Goal: Feedback & Contribution: Submit feedback/report problem

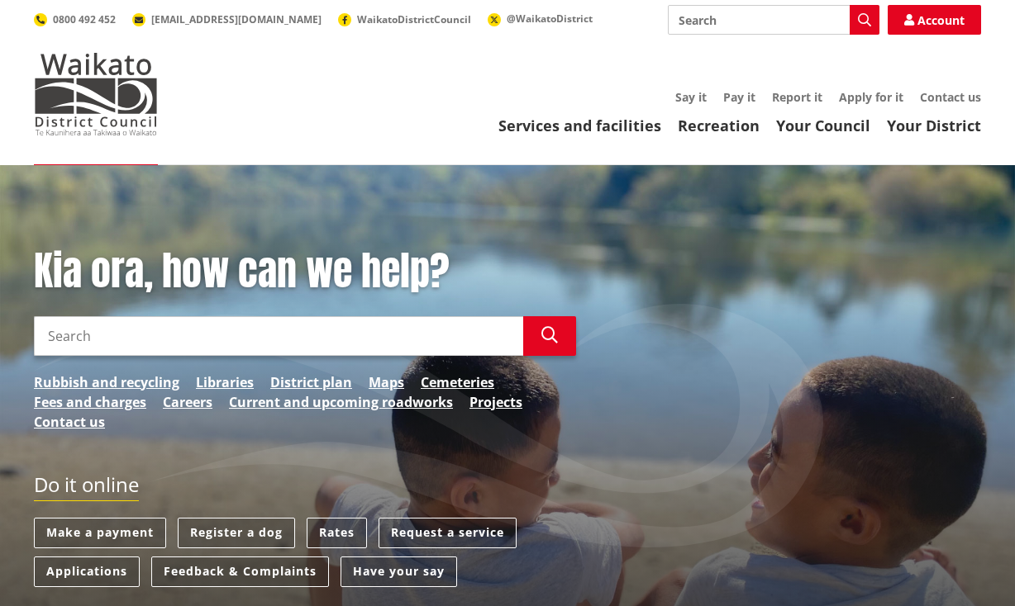
scroll to position [88, 0]
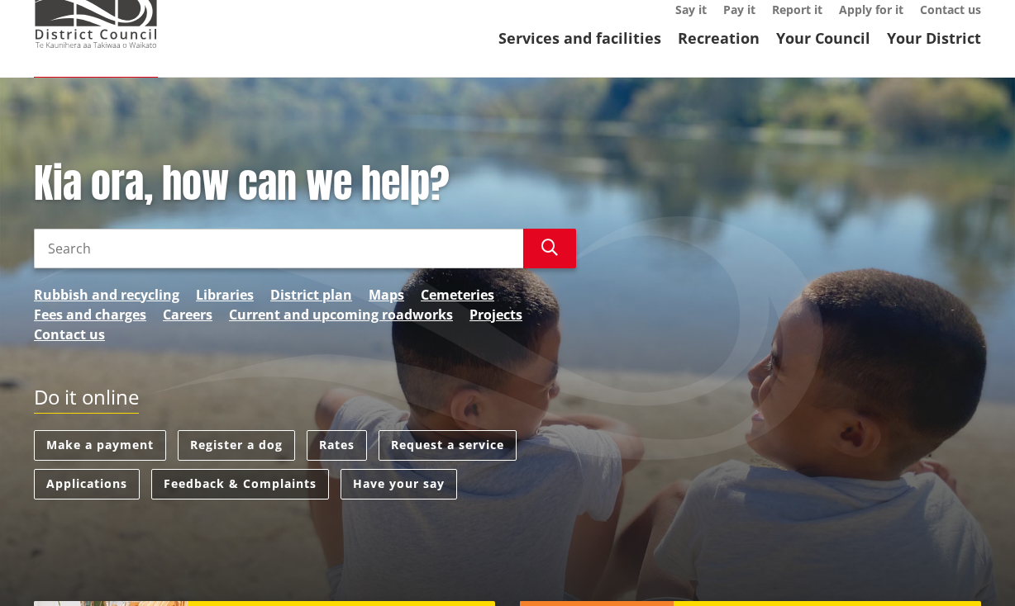
click at [268, 488] on link "Feedback & Complaints" at bounding box center [240, 484] width 178 height 31
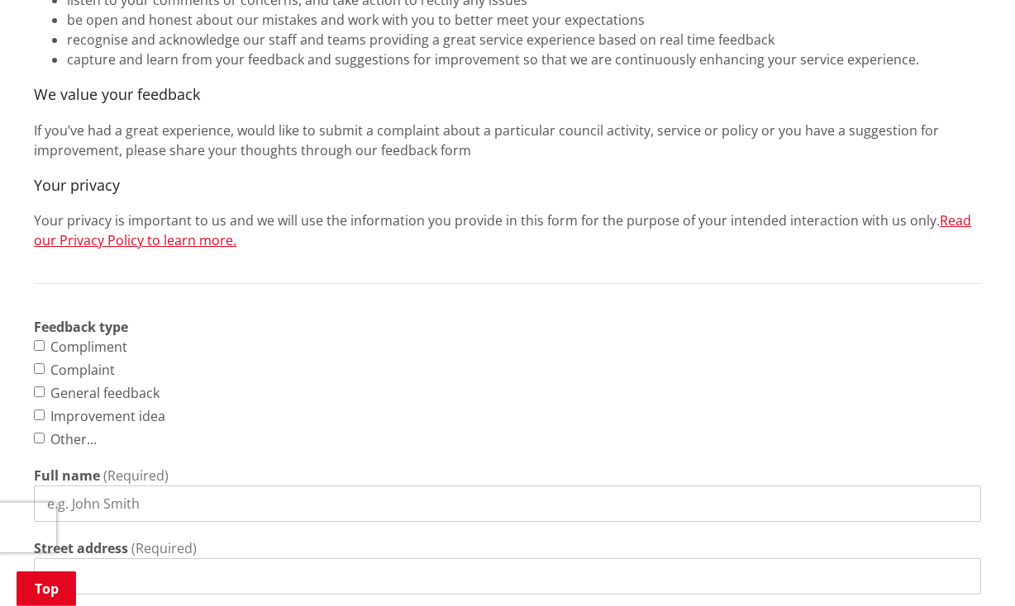
scroll to position [611, 0]
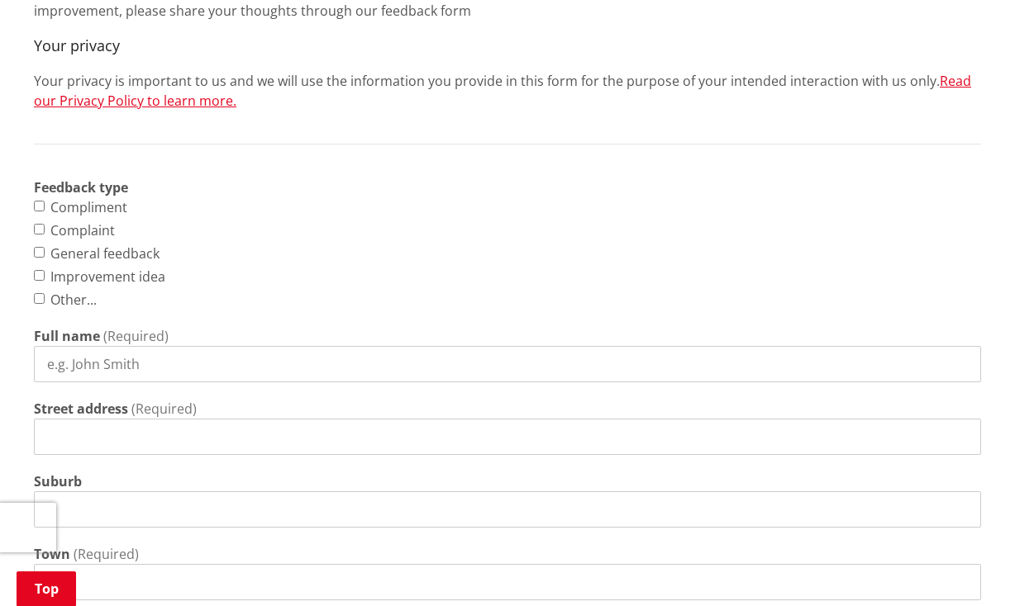
click at [39, 229] on input "Complaint" at bounding box center [39, 229] width 11 height 11
checkbox input "true"
click at [111, 360] on input "Full name" at bounding box center [507, 364] width 947 height 36
type input "[PERSON_NAME]"
click at [102, 447] on input "Street address" at bounding box center [507, 437] width 947 height 36
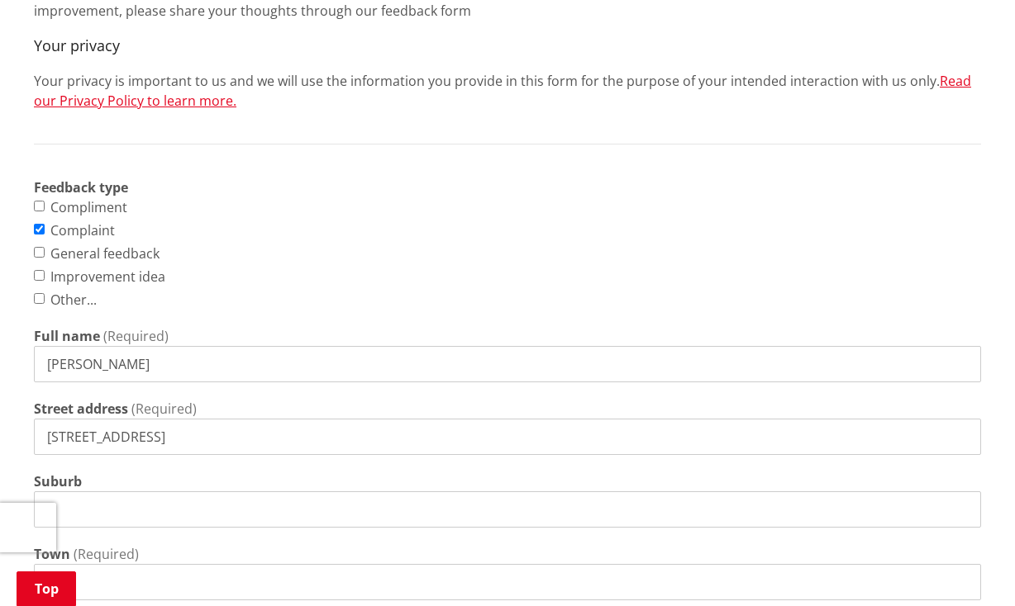
type input "[STREET_ADDRESS]"
drag, startPoint x: 113, startPoint y: 557, endPoint x: 101, endPoint y: 546, distance: 16.4
click at [112, 557] on span "(Required)" at bounding box center [106, 554] width 65 height 18
click at [87, 550] on span "(Required)" at bounding box center [106, 554] width 65 height 18
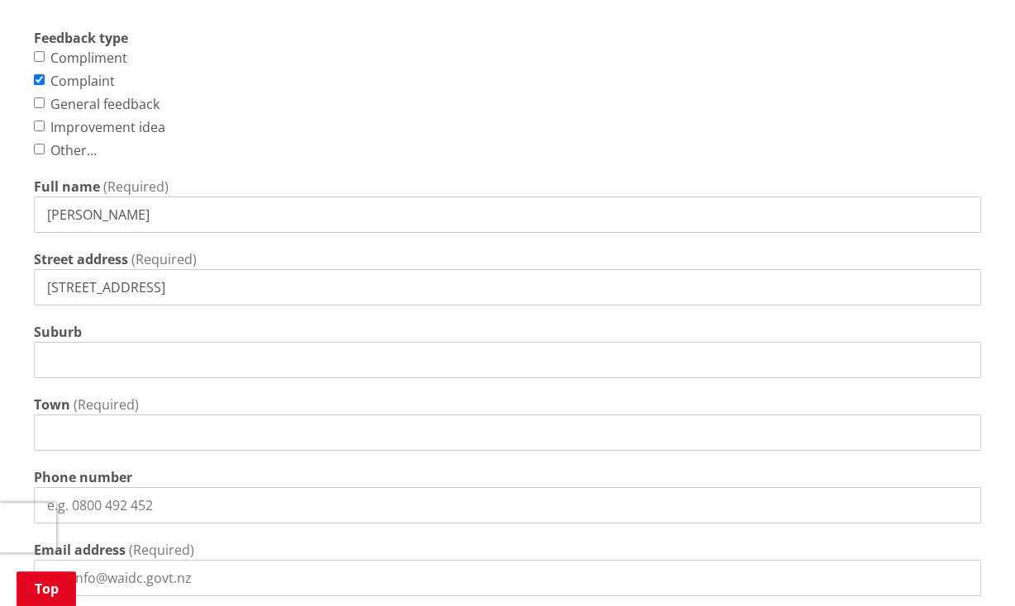
scroll to position [785, 0]
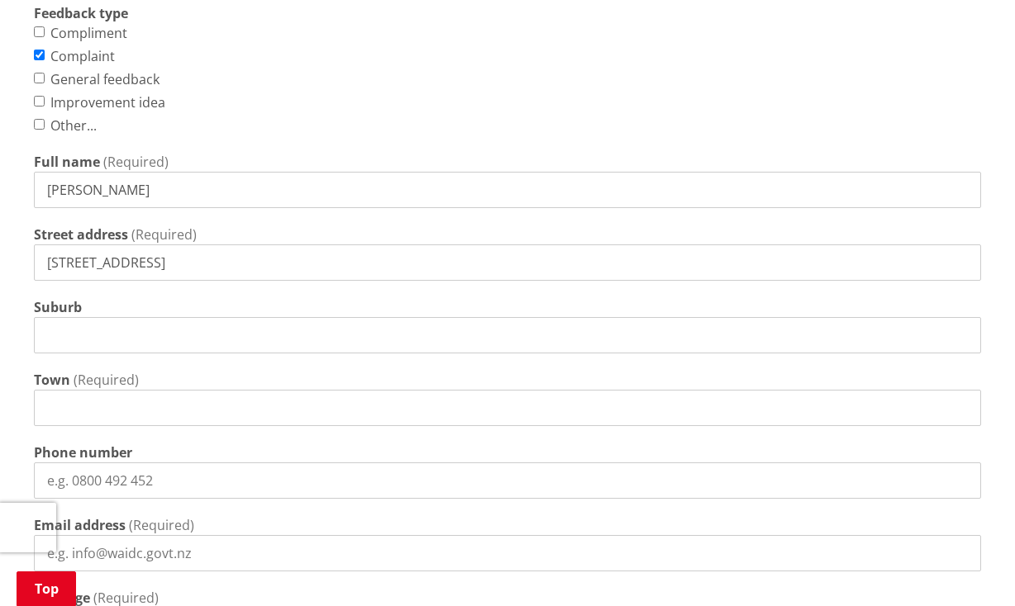
click at [91, 407] on input "Town" at bounding box center [507, 408] width 947 height 36
type input "Huntly"
click at [102, 481] on input "Phone number" at bounding box center [507, 481] width 947 height 36
type input "0273209601"
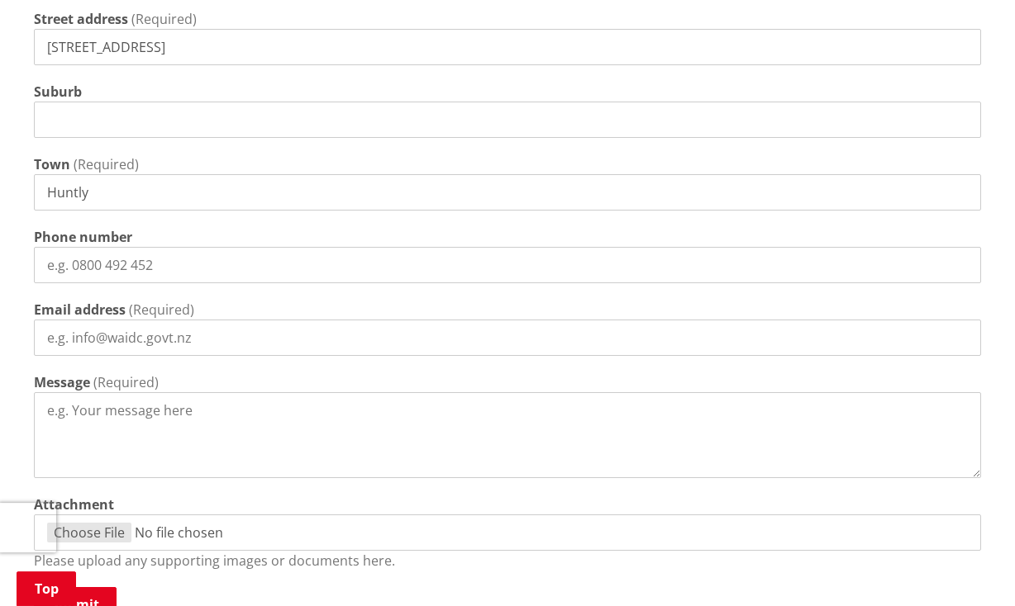
scroll to position [1047, 0]
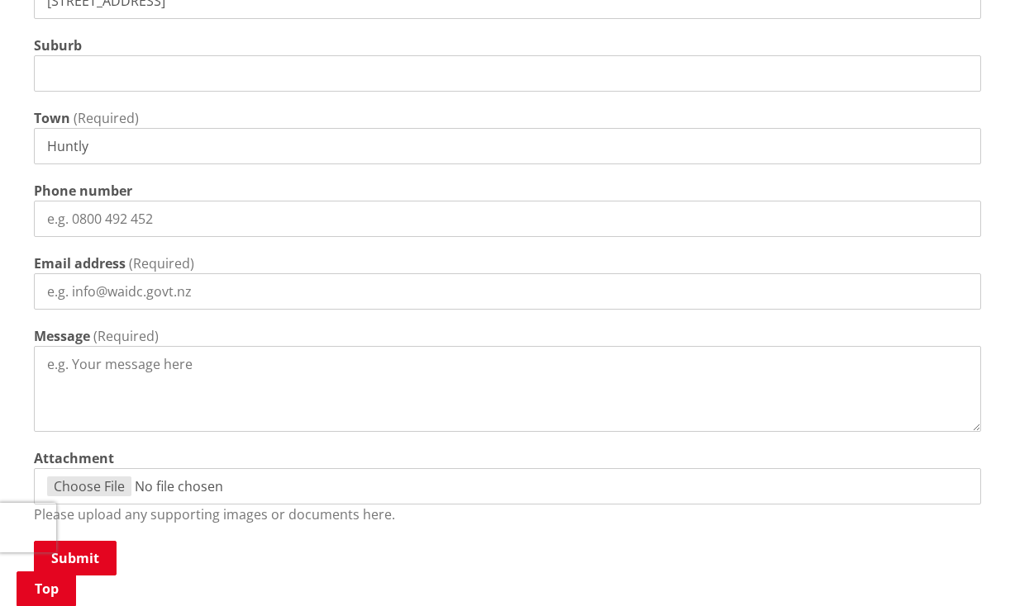
click at [97, 296] on input "Email address" at bounding box center [507, 291] width 947 height 36
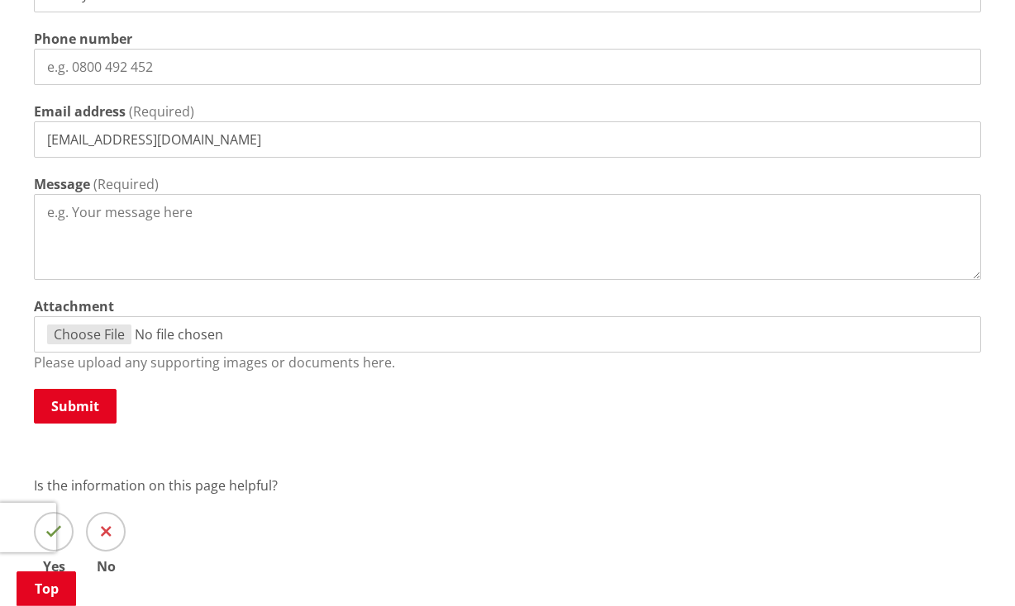
scroll to position [1221, 0]
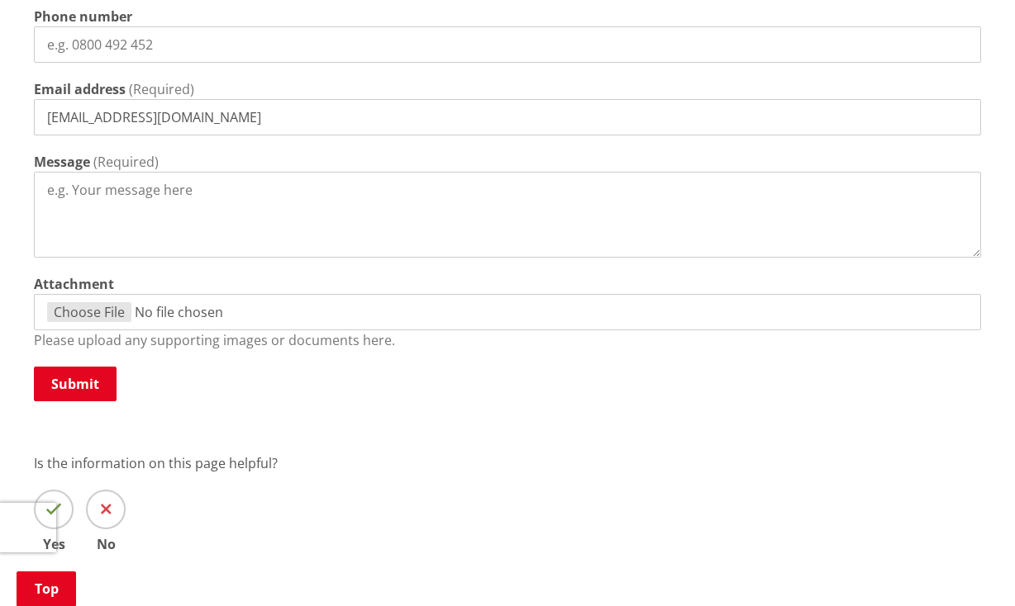
type input "[EMAIL_ADDRESS][DOMAIN_NAME]"
click at [64, 197] on textarea "Message" at bounding box center [507, 215] width 947 height 86
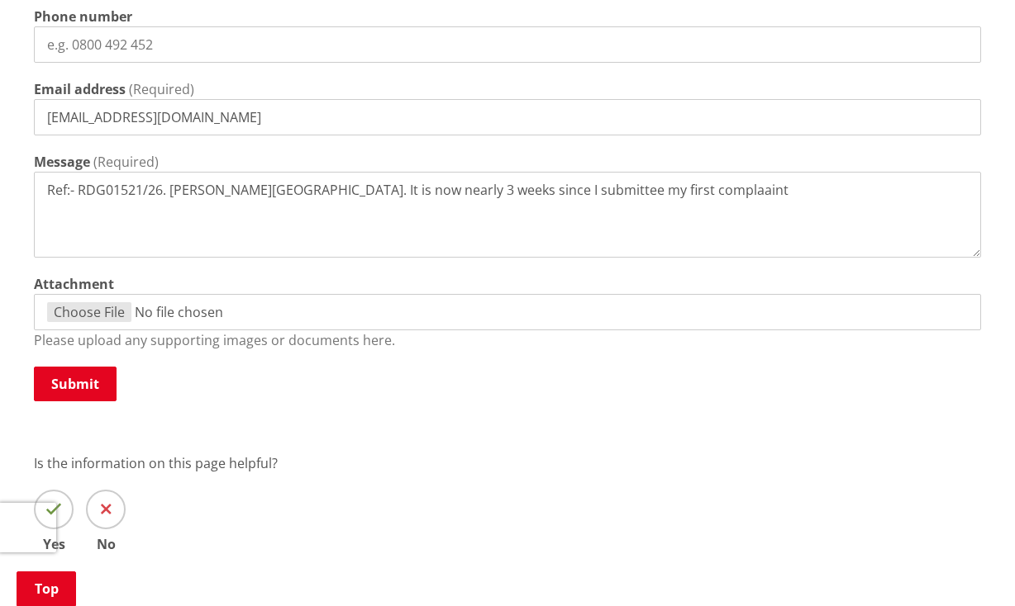
click at [683, 192] on textarea "Ref:- RDG01521/26. [PERSON_NAME][GEOGRAPHIC_DATA]. It is now nearly 3 weeks sin…" at bounding box center [507, 215] width 947 height 86
click at [731, 190] on textarea "Ref:- RDG01521/26. [PERSON_NAME][GEOGRAPHIC_DATA]. It is now nearly 3 weeks sin…" at bounding box center [507, 215] width 947 height 86
click at [577, 190] on textarea "Ref:- RDG01521/26. [PERSON_NAME][GEOGRAPHIC_DATA]. It is now nearly 3 weeks sin…" at bounding box center [507, 215] width 947 height 86
drag, startPoint x: 944, startPoint y: 187, endPoint x: 934, endPoint y: 187, distance: 10.7
click at [934, 187] on textarea "Ref:- RDG01521/26. [PERSON_NAME][GEOGRAPHIC_DATA]. It is now nearly 3 weeks sin…" at bounding box center [507, 215] width 947 height 86
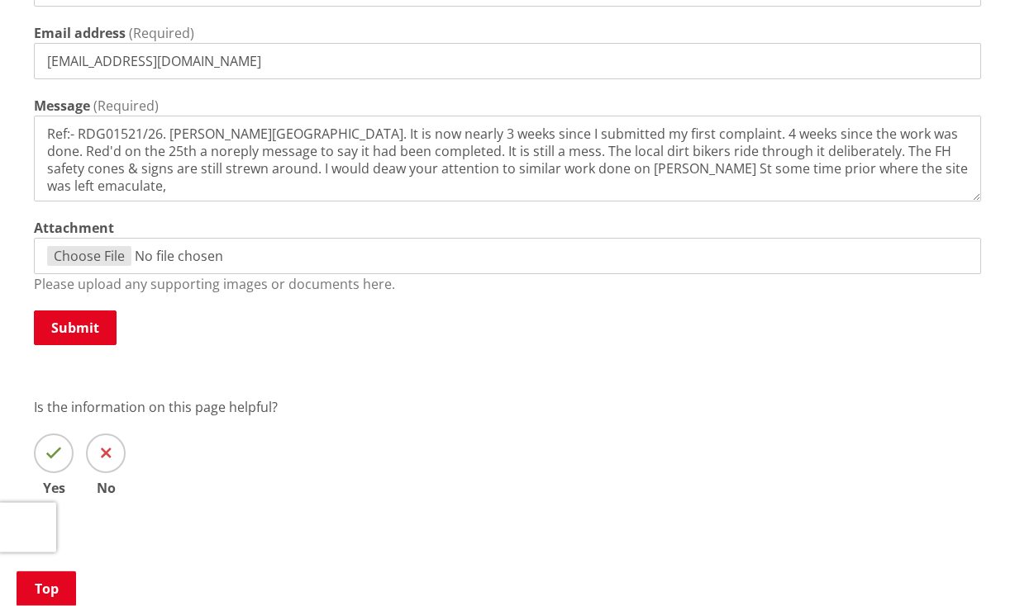
scroll to position [1309, 0]
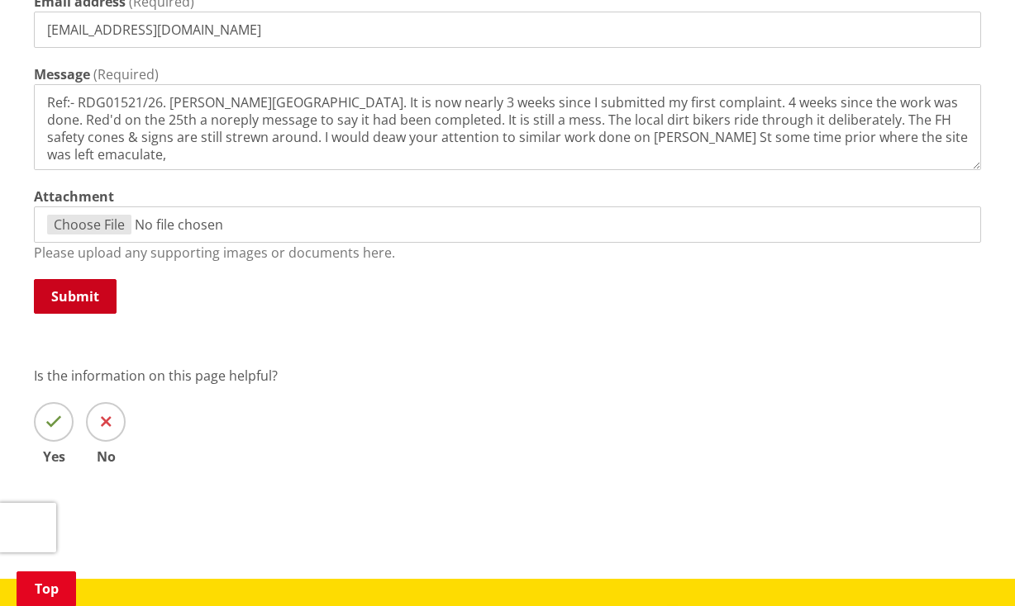
type textarea "Ref:- RDG01521/26. [PERSON_NAME][GEOGRAPHIC_DATA]. It is now nearly 3 weeks sin…"
click at [71, 292] on button "Submit" at bounding box center [75, 296] width 83 height 35
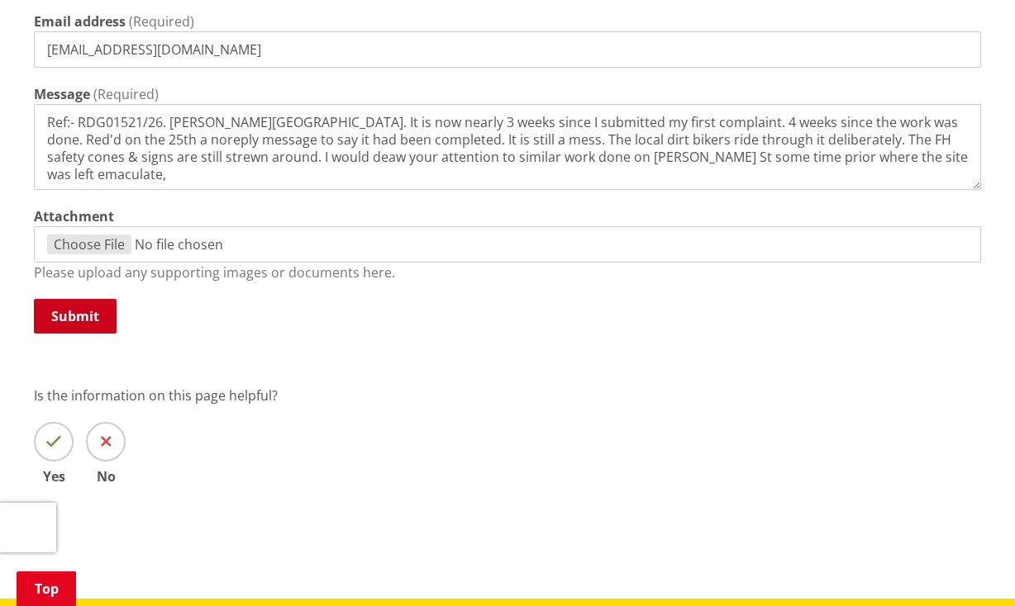
scroll to position [1329, 0]
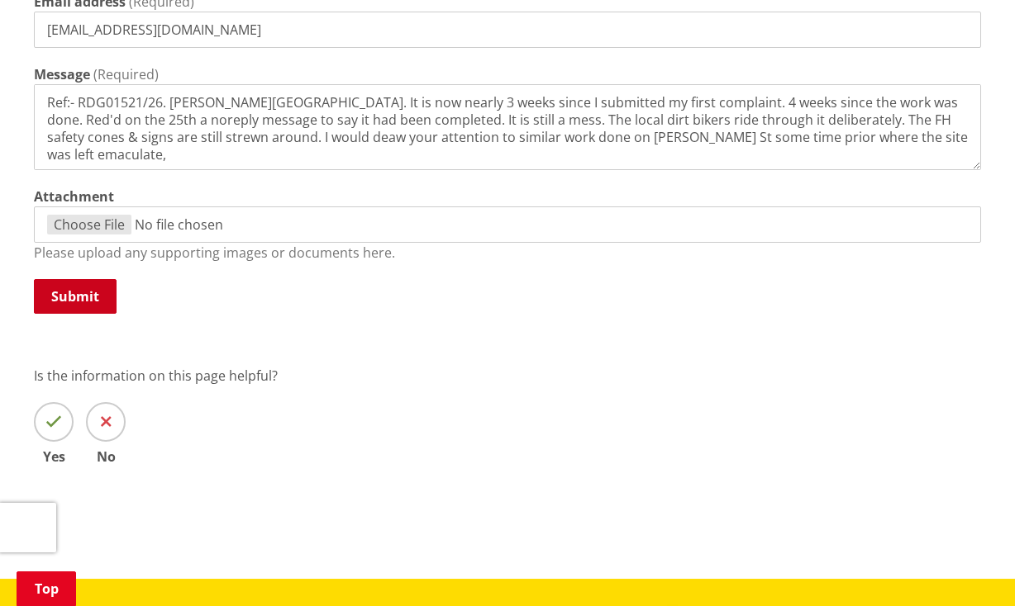
click at [77, 290] on button "Submit" at bounding box center [75, 296] width 83 height 35
click at [50, 422] on icon at bounding box center [53, 422] width 17 height 17
click at [0, 0] on input "Yes" at bounding box center [0, 0] width 0 height 0
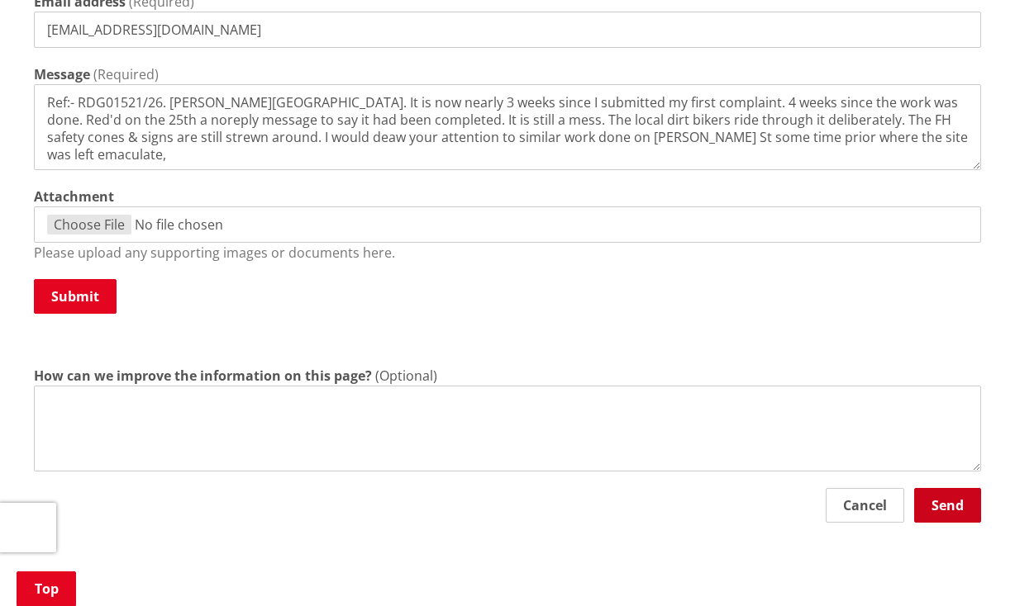
click at [944, 505] on button "Send" at bounding box center [947, 505] width 67 height 35
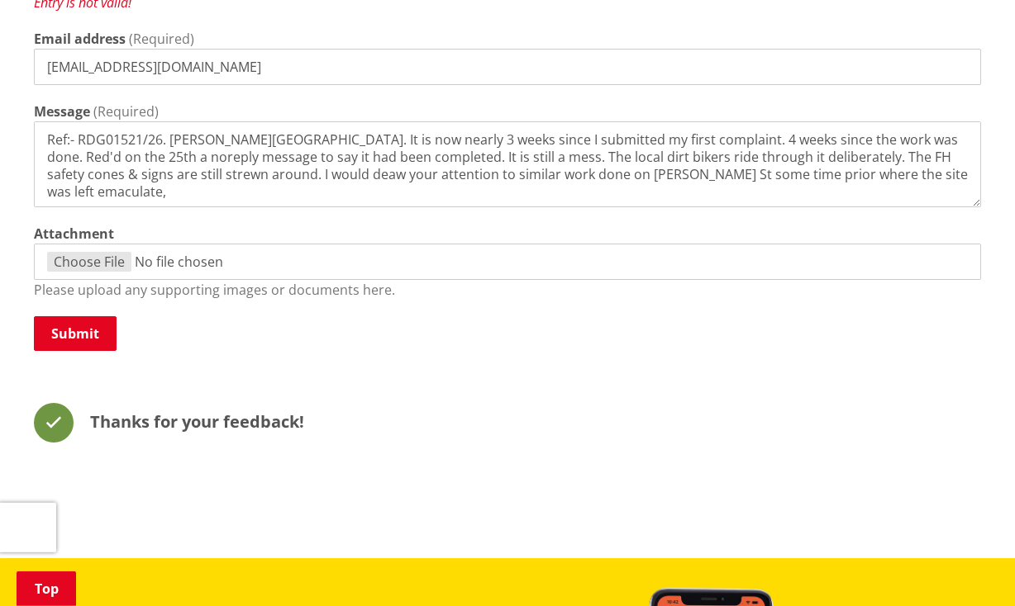
scroll to position [1248, 0]
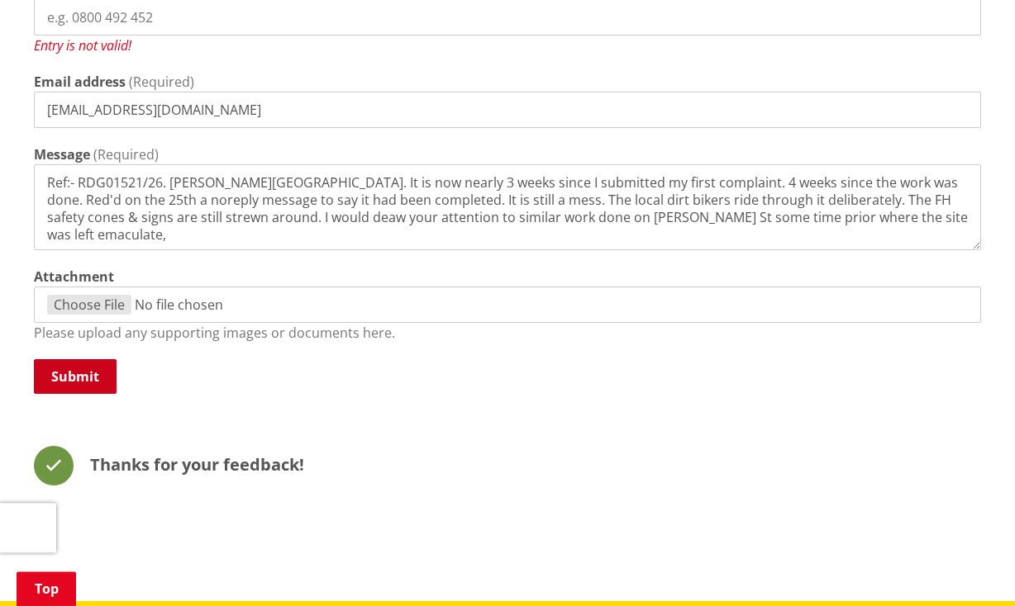
click at [60, 367] on button "Submit" at bounding box center [75, 376] width 83 height 35
click at [69, 380] on button "Submit" at bounding box center [75, 376] width 83 height 35
click at [66, 380] on button "Submit" at bounding box center [75, 376] width 83 height 35
click at [66, 381] on button "Submit" at bounding box center [75, 376] width 83 height 35
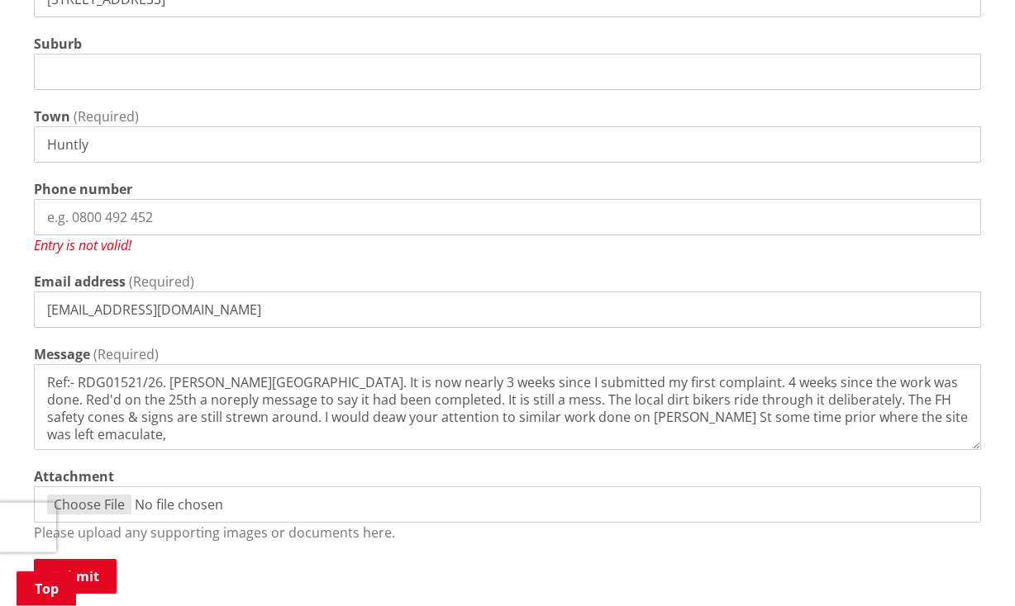
scroll to position [1012, 0]
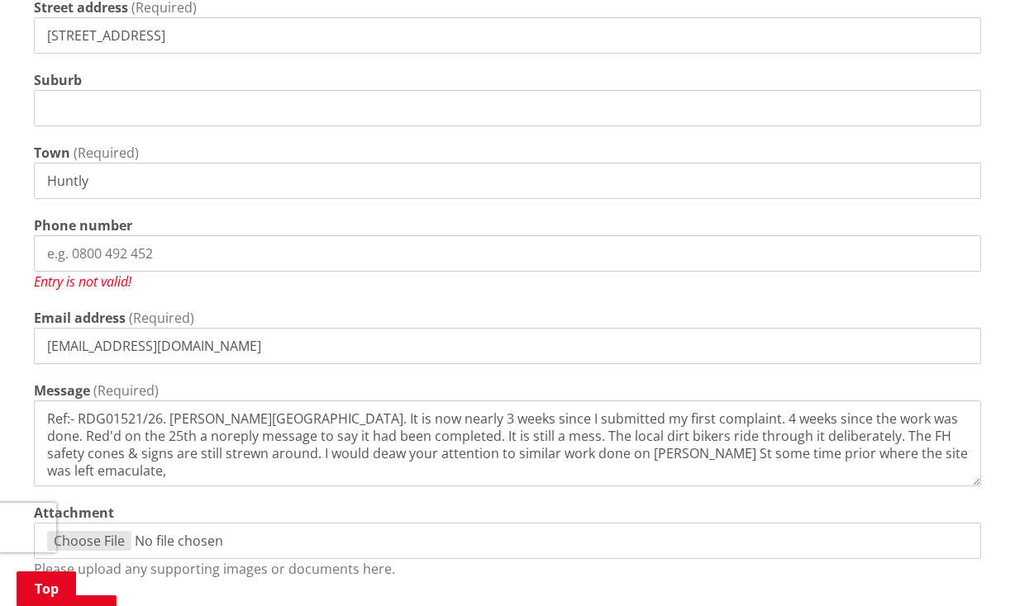
click at [193, 256] on input "Phone number" at bounding box center [507, 253] width 947 height 36
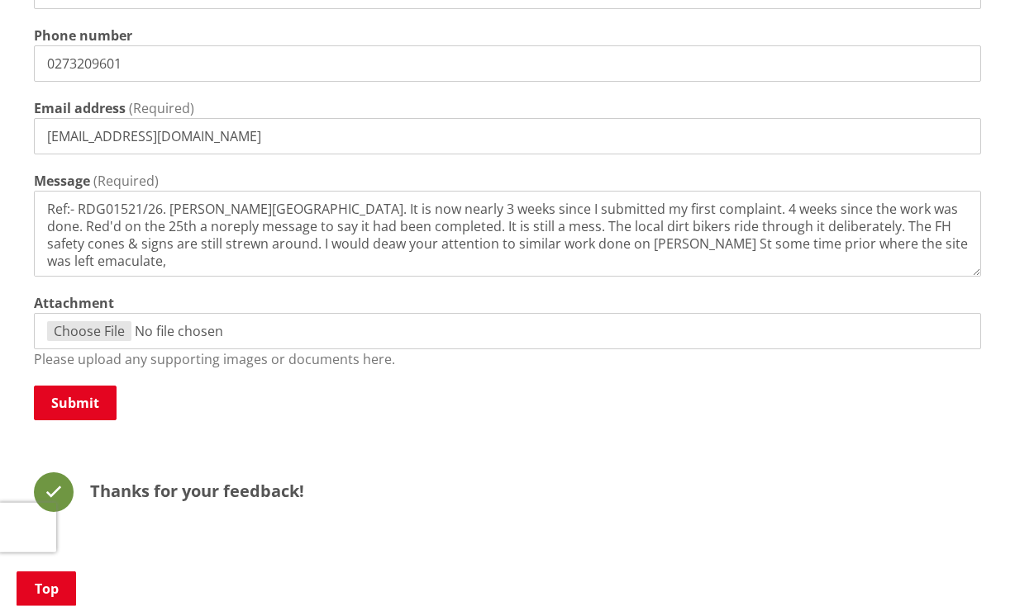
scroll to position [1274, 0]
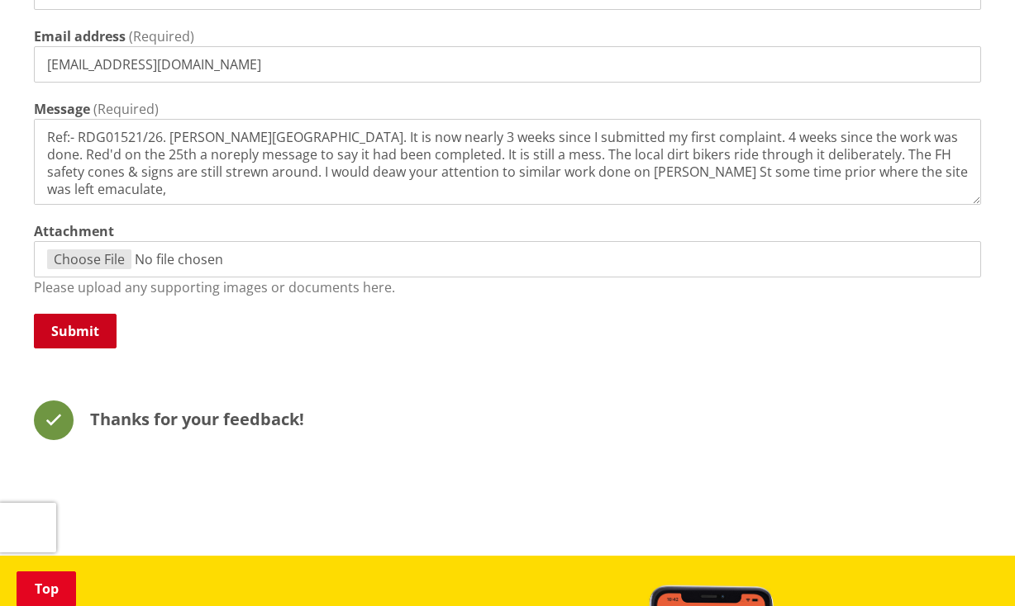
type input "0273209601"
click at [68, 330] on button "Submit" at bounding box center [75, 331] width 83 height 35
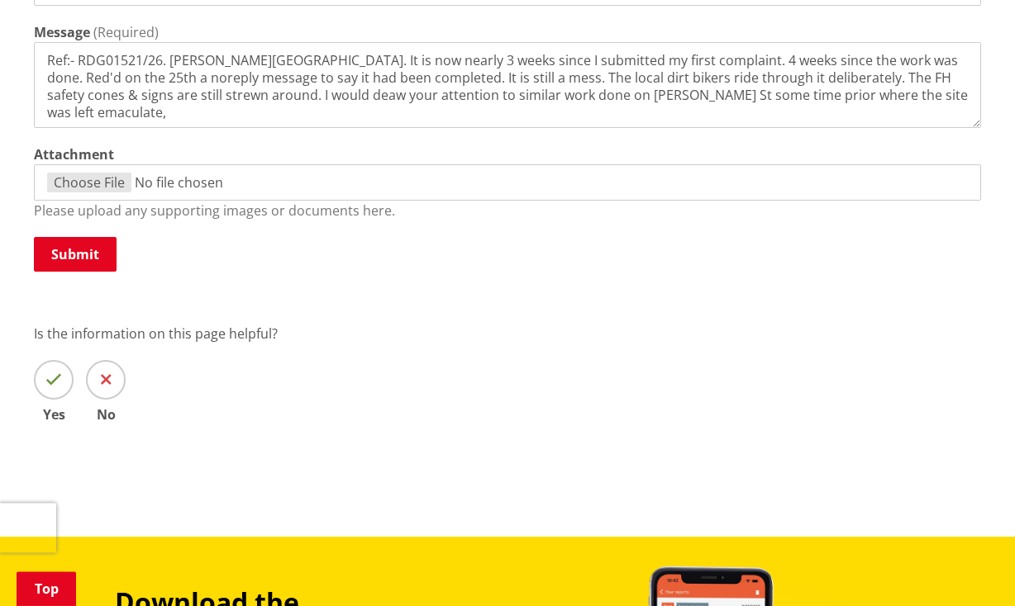
scroll to position [1240, 0]
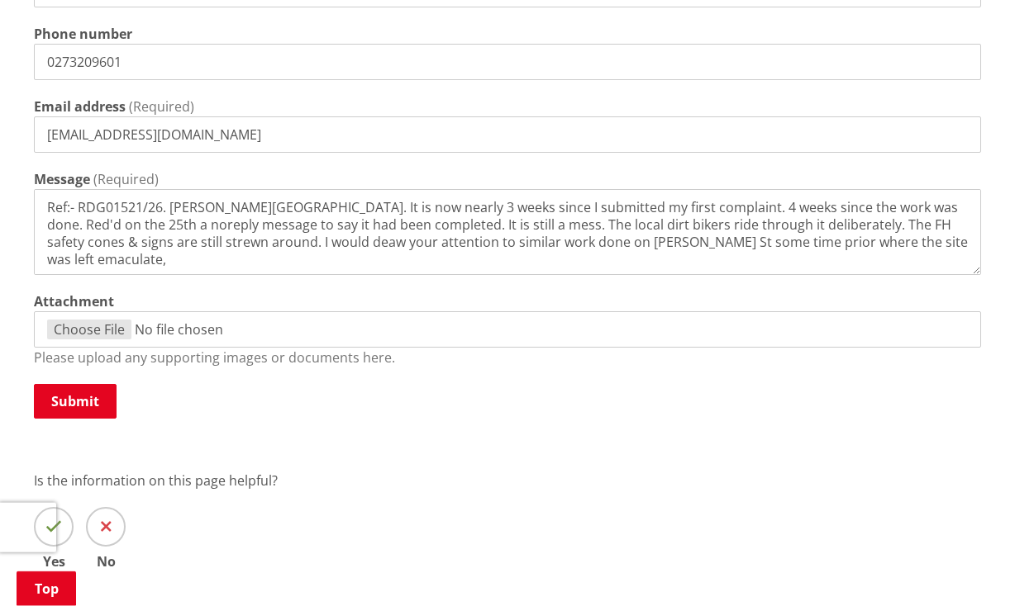
click at [65, 396] on button "Submit" at bounding box center [75, 401] width 83 height 35
